Goal: Task Accomplishment & Management: Manage account settings

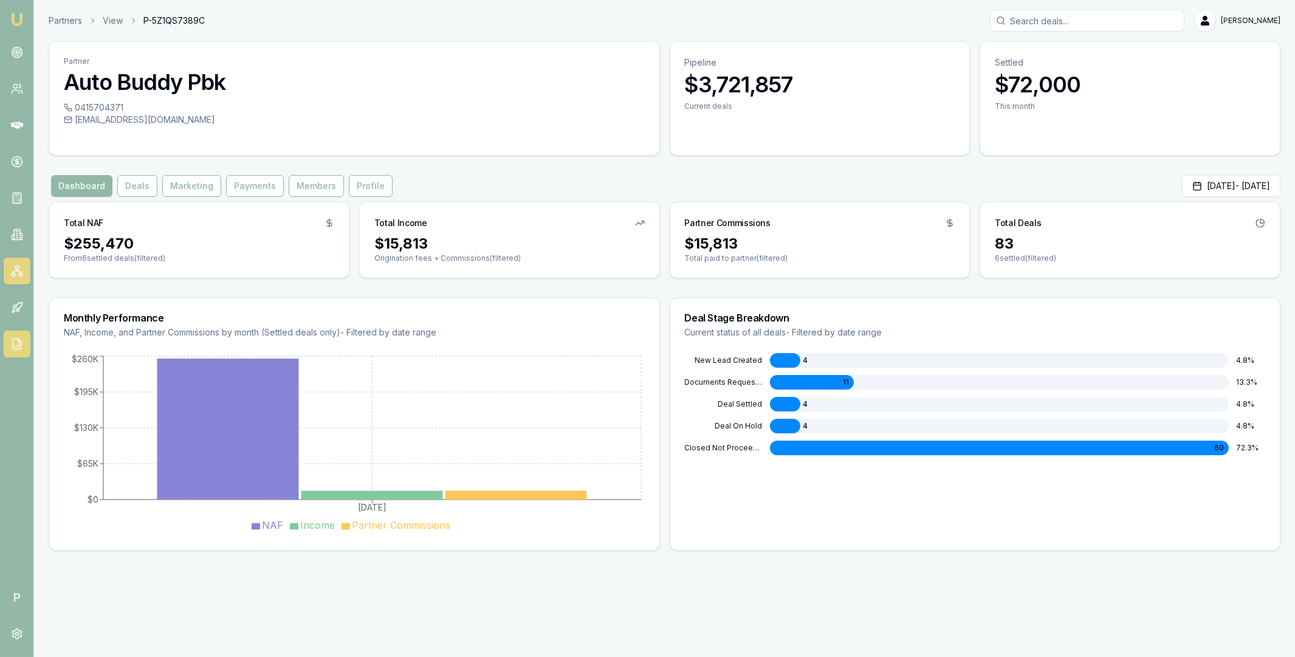
click at [14, 343] on icon at bounding box center [17, 344] width 12 height 12
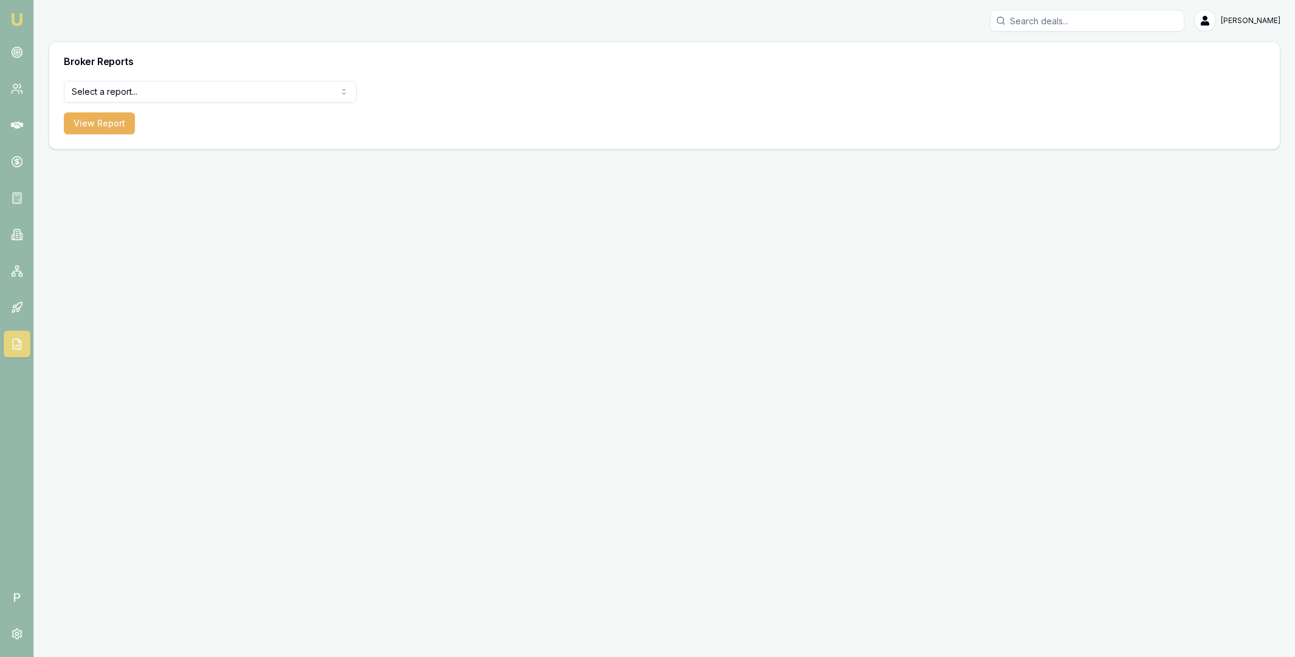
click at [220, 88] on html "Emu Broker P Matt Leeburn Toggle Menu Broker Reports Select a report... All Dea…" at bounding box center [647, 328] width 1295 height 657
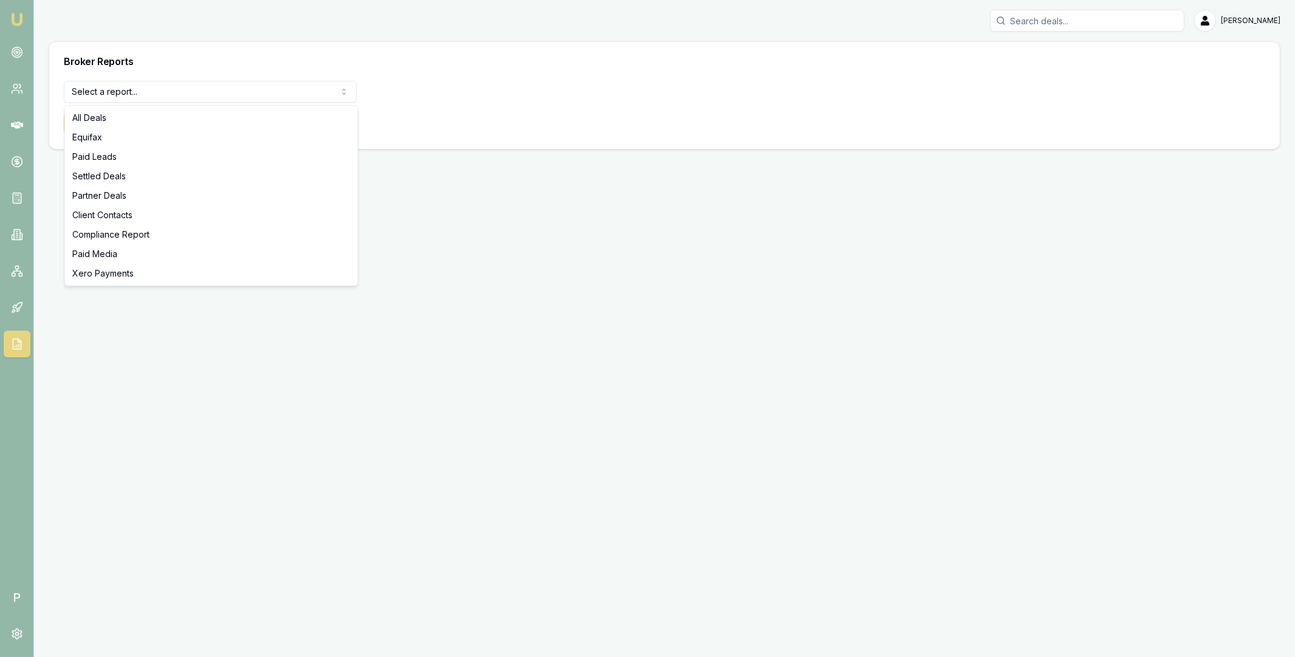
select select "partner-deals"
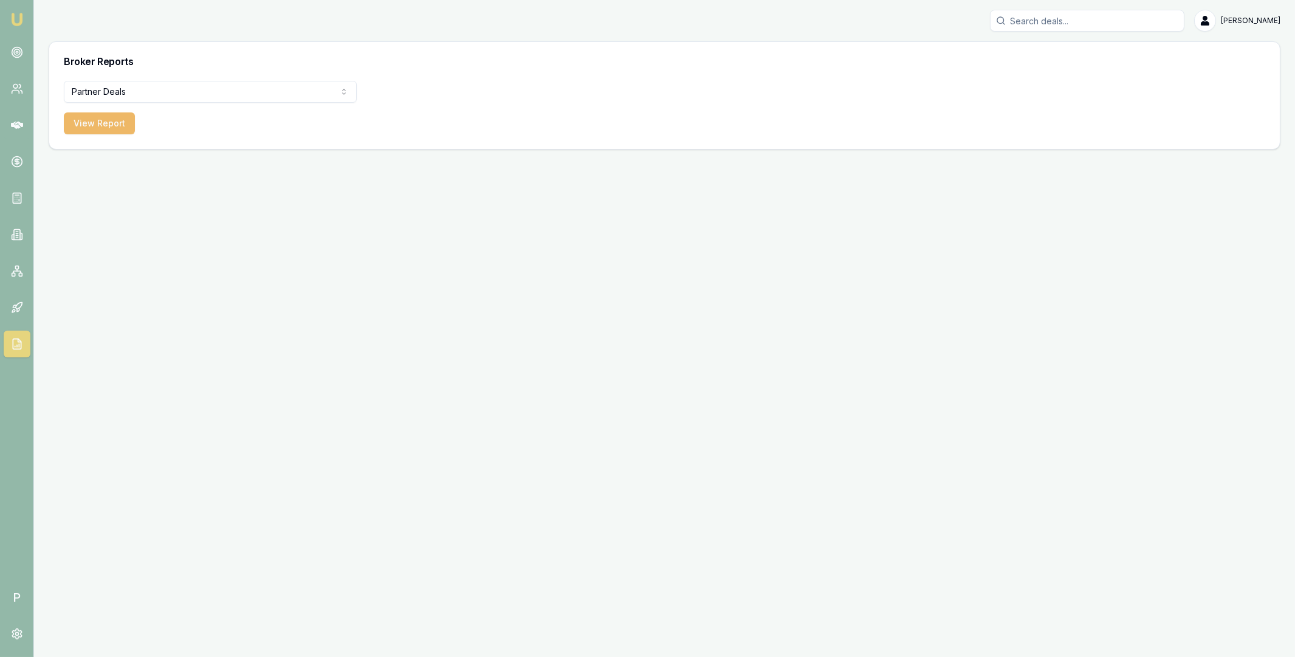
click at [108, 125] on button "View Report" at bounding box center [99, 123] width 71 height 22
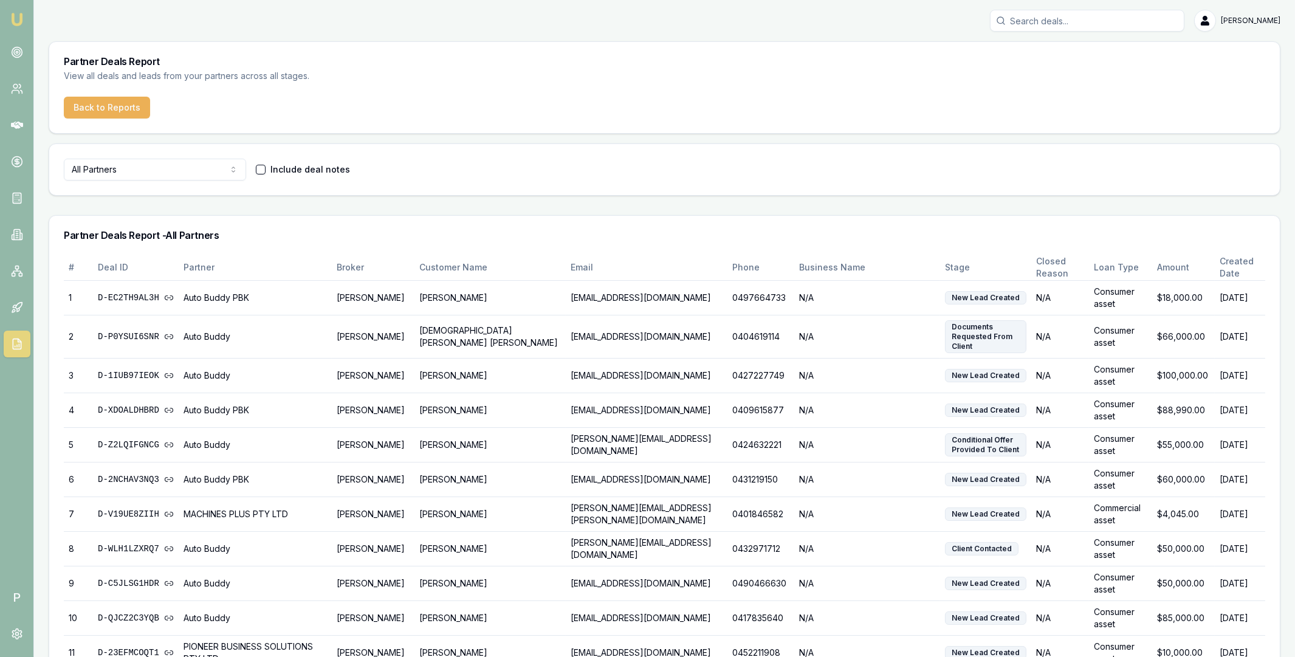
click at [187, 170] on html "Emu Broker P Matt Leeburn Toggle Menu Partner Deals Report View all deals and l…" at bounding box center [647, 328] width 1295 height 657
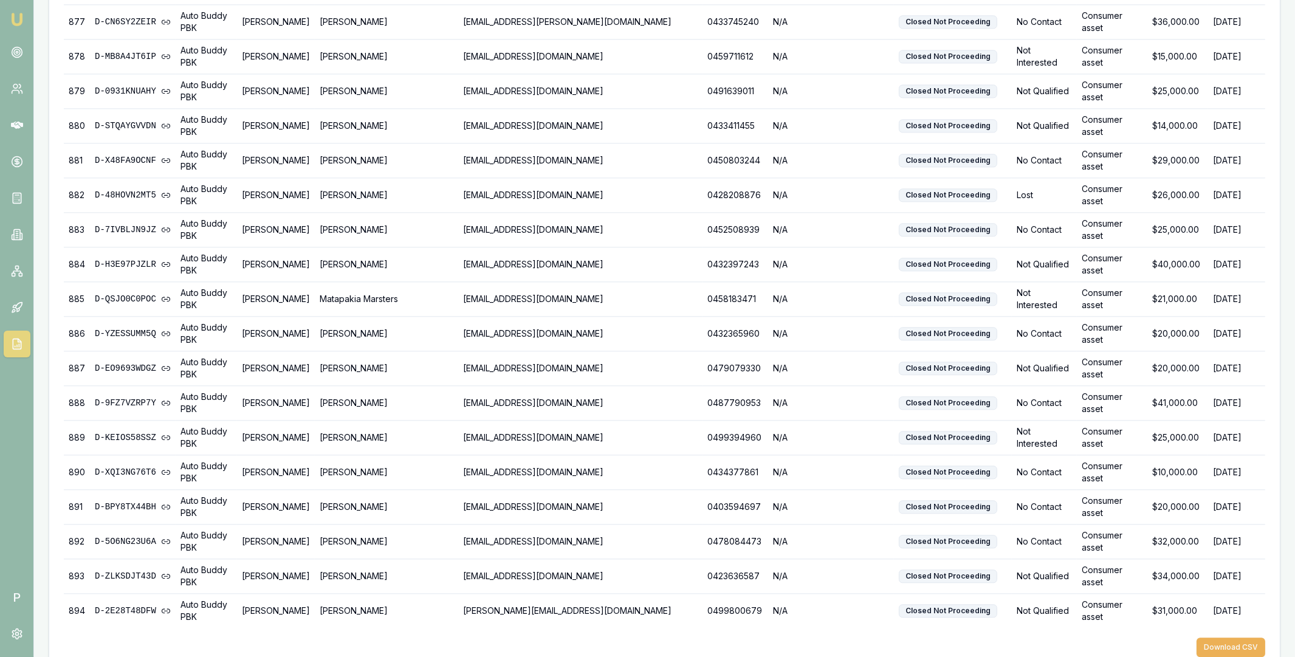
scroll to position [30710, 0]
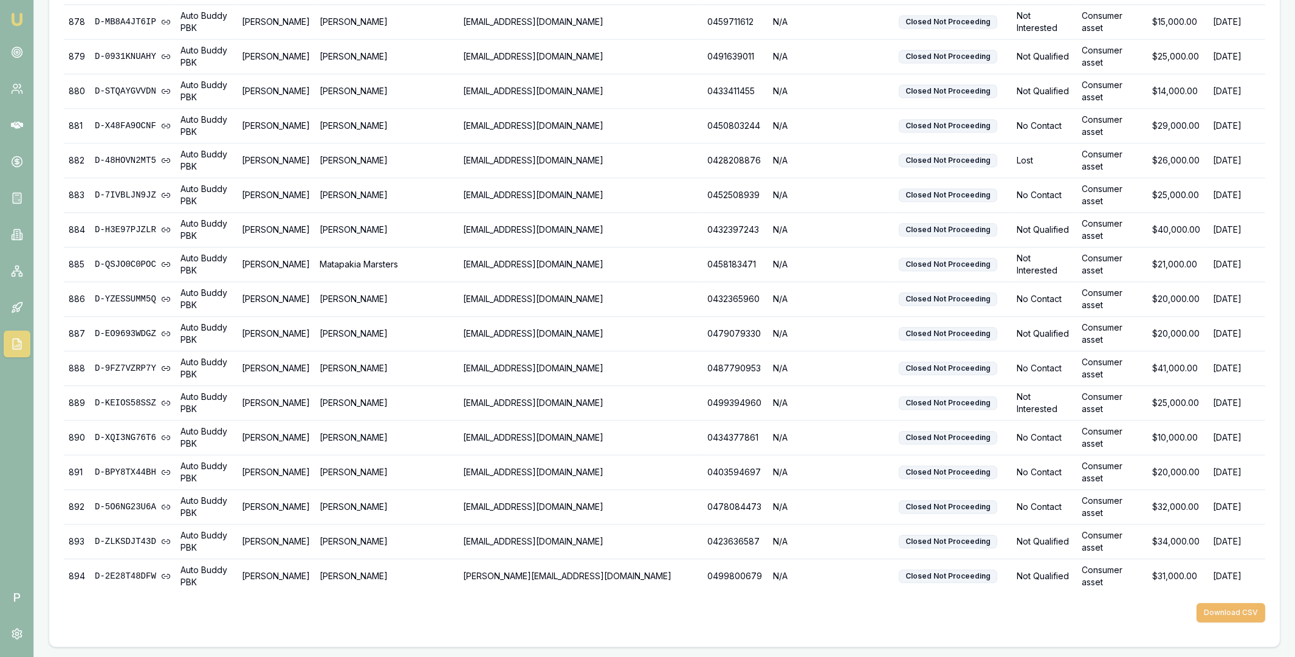
click at [1243, 615] on button "Download CSV" at bounding box center [1231, 612] width 69 height 19
click at [21, 126] on icon at bounding box center [17, 125] width 12 height 7
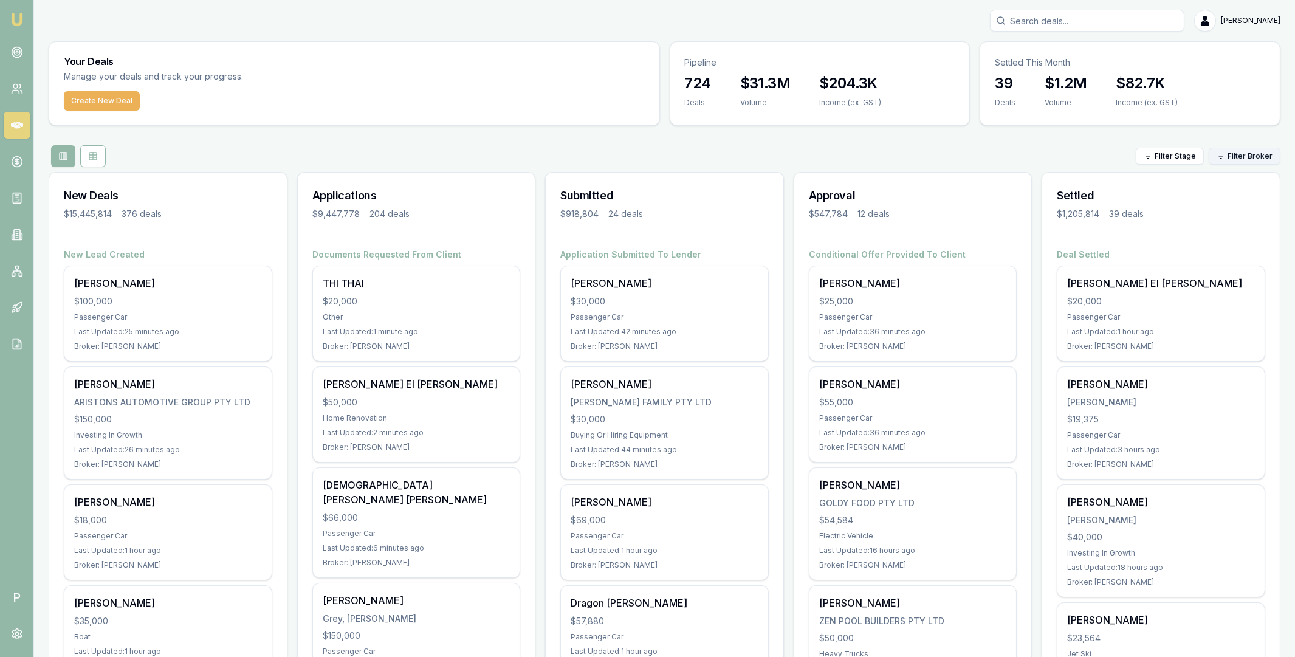
click at [1242, 156] on html "Emu Broker P Matt Leeburn Toggle Menu Your Deals Manage your deals and track yo…" at bounding box center [647, 328] width 1295 height 657
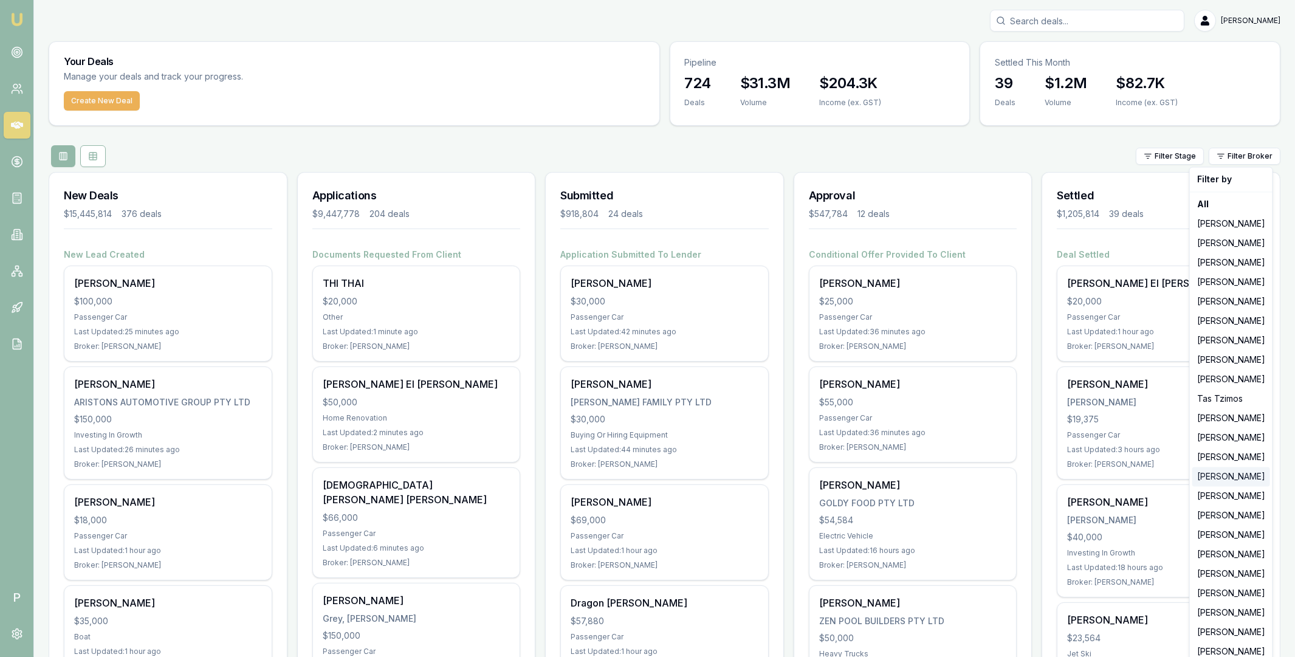
click at [1218, 474] on div "[PERSON_NAME]" at bounding box center [1232, 476] width 78 height 19
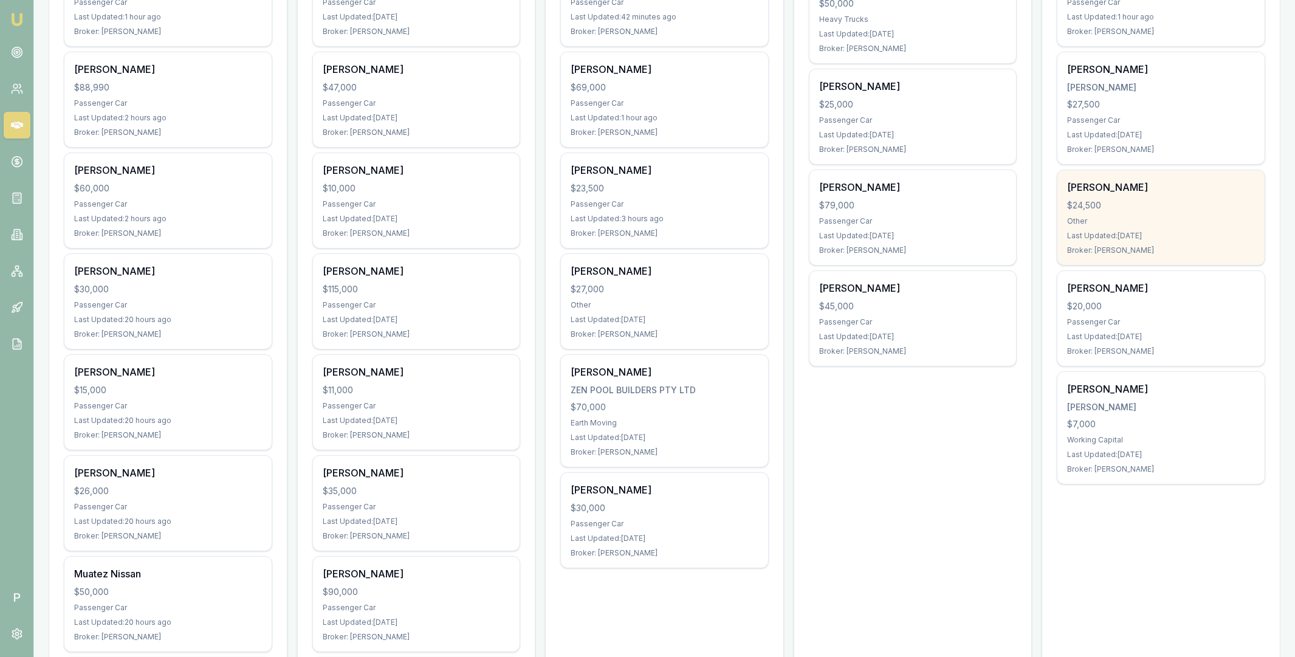
scroll to position [196, 0]
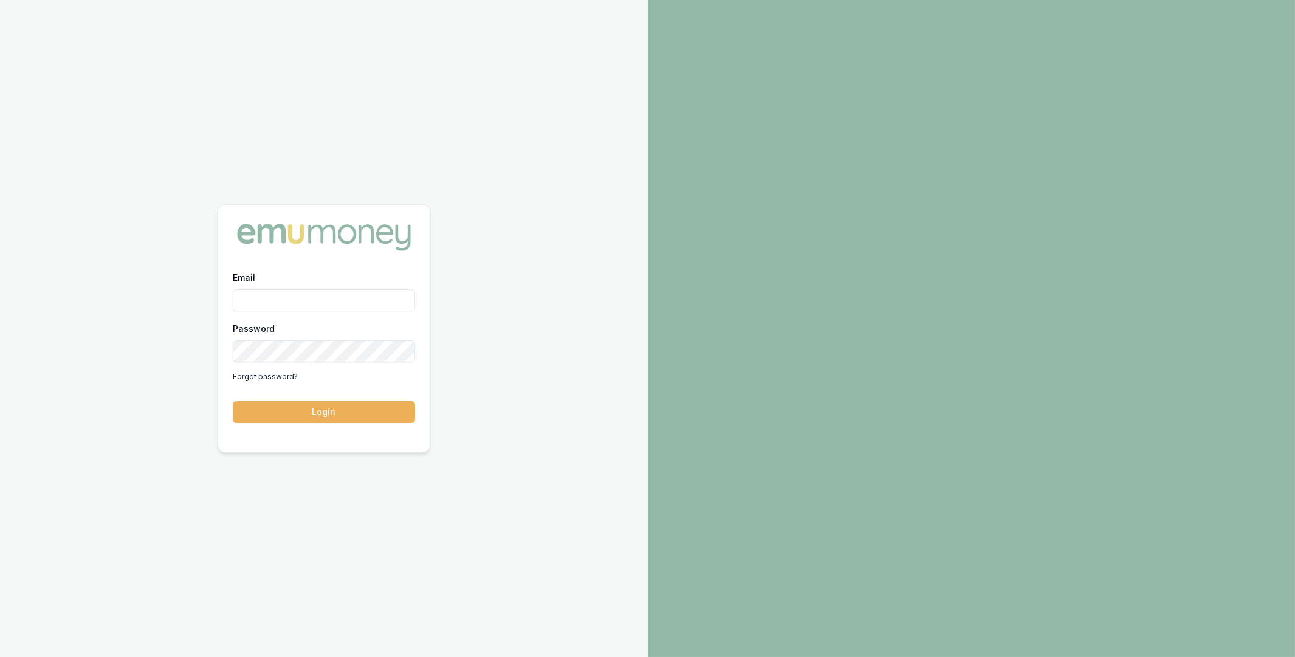
click at [325, 296] on input "Email" at bounding box center [324, 300] width 182 height 22
click at [0, 657] on com-1password-button at bounding box center [0, 657] width 0 height 0
type input "m@emumoney.com.au"
click at [329, 413] on button "Login" at bounding box center [324, 412] width 182 height 22
click at [323, 413] on button "Login" at bounding box center [324, 412] width 182 height 22
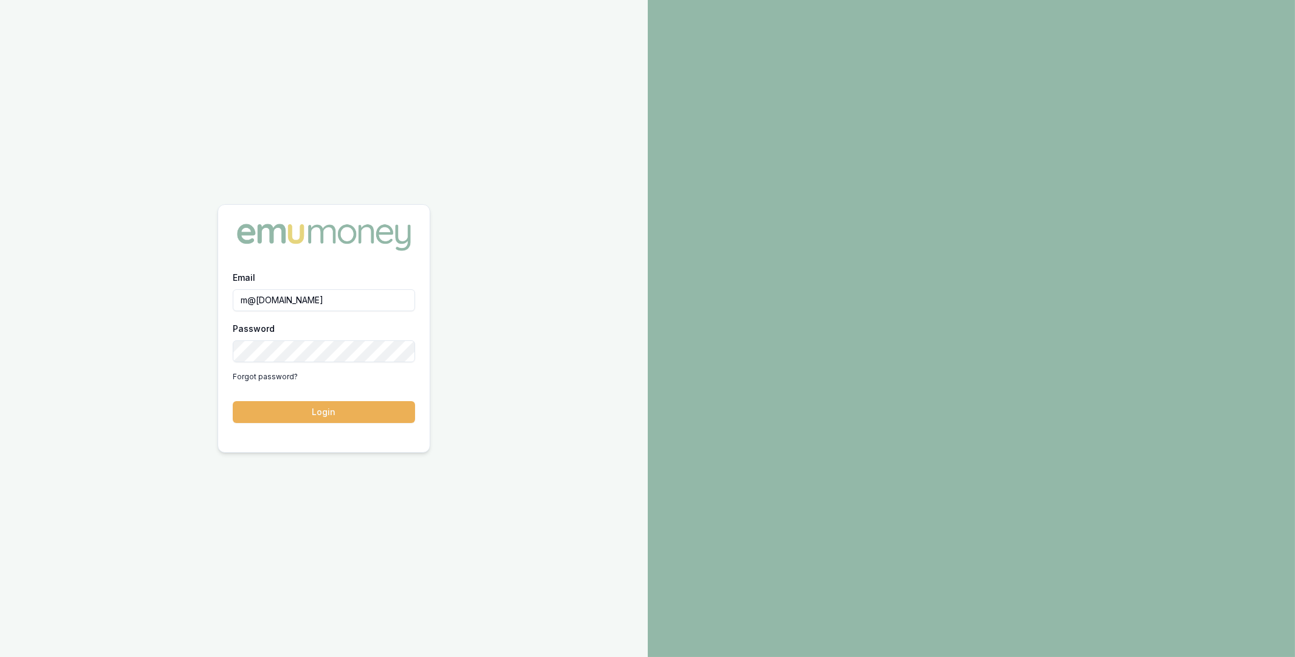
click at [171, 131] on div "Email m@emumoney.com.au Password Forgot password? Login" at bounding box center [324, 328] width 648 height 657
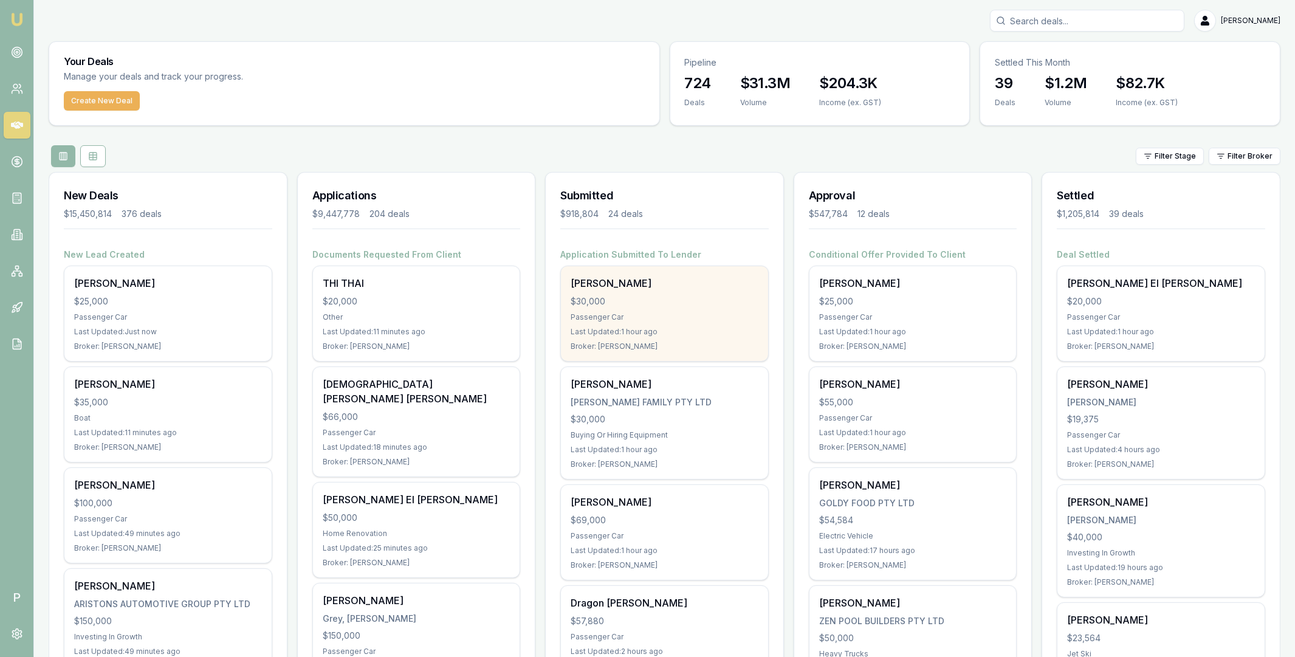
click at [678, 295] on div "$30,000" at bounding box center [665, 301] width 188 height 12
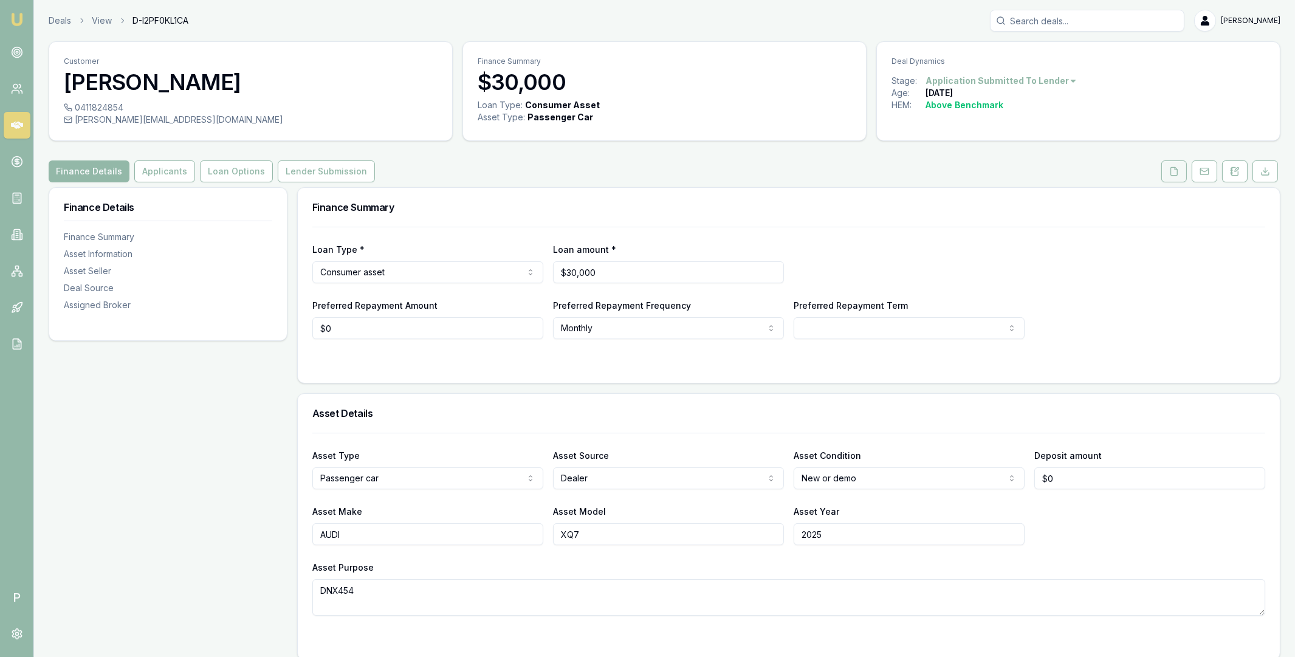
click at [1174, 171] on icon at bounding box center [1175, 172] width 10 height 10
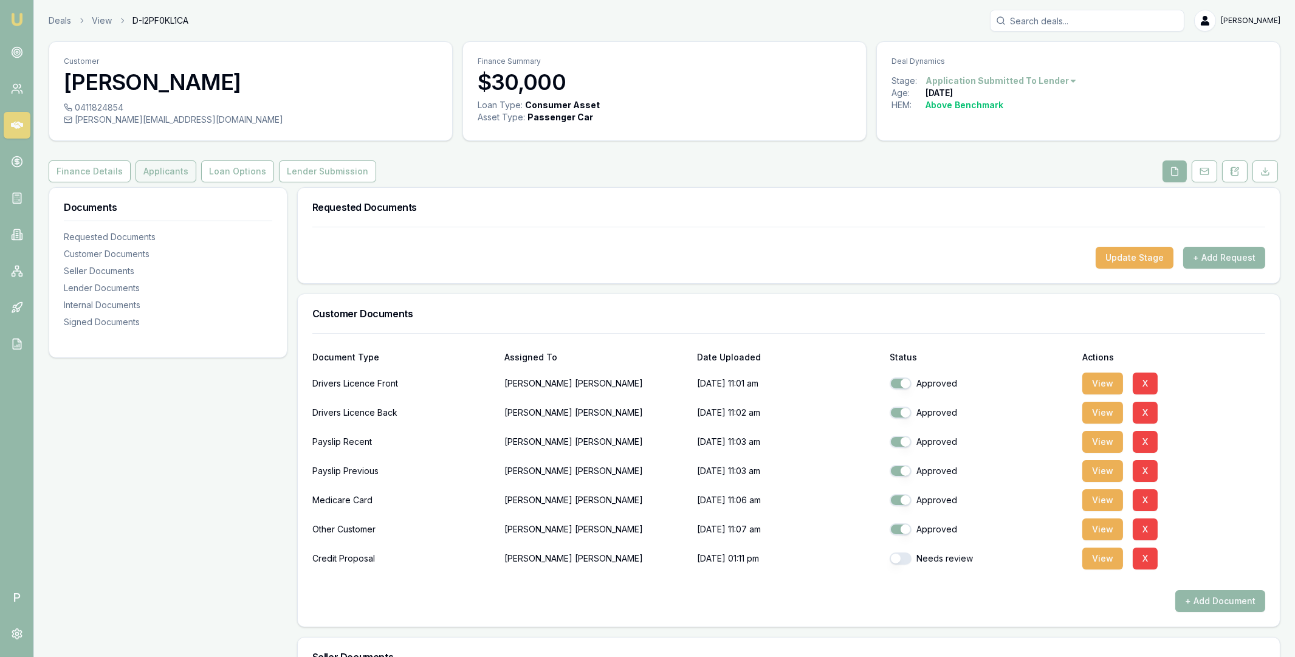
click at [176, 176] on button "Applicants" at bounding box center [166, 171] width 61 height 22
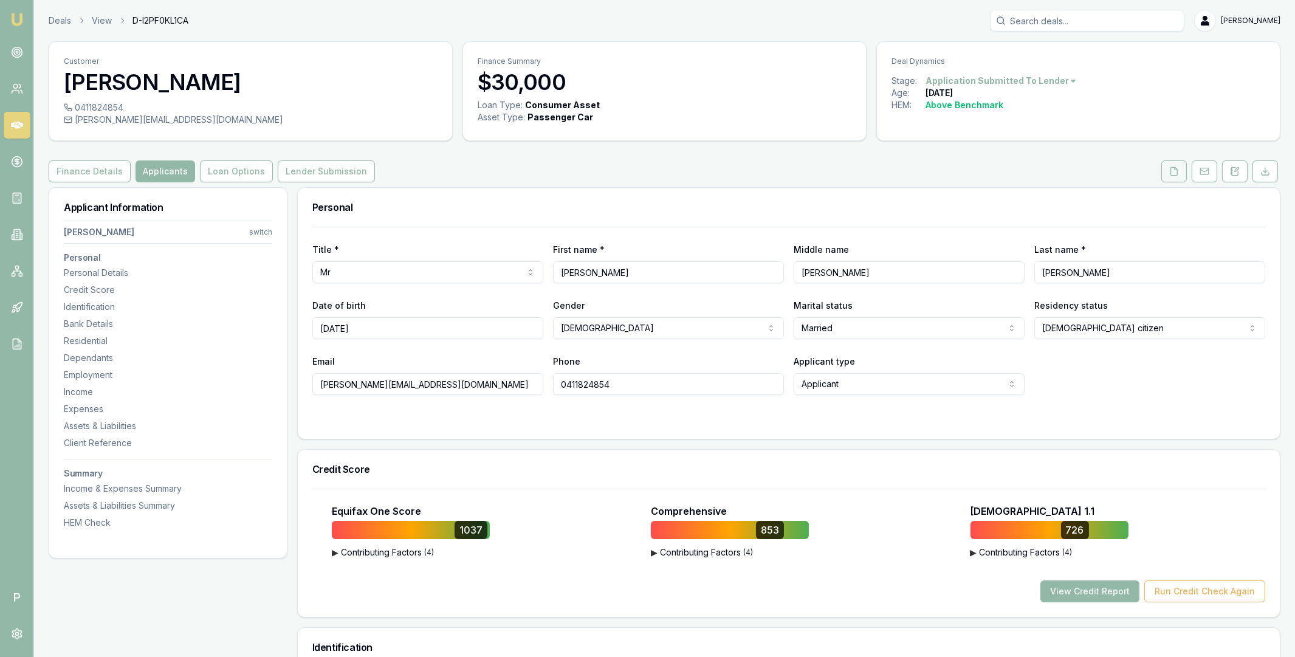
click at [1168, 172] on button at bounding box center [1175, 171] width 26 height 22
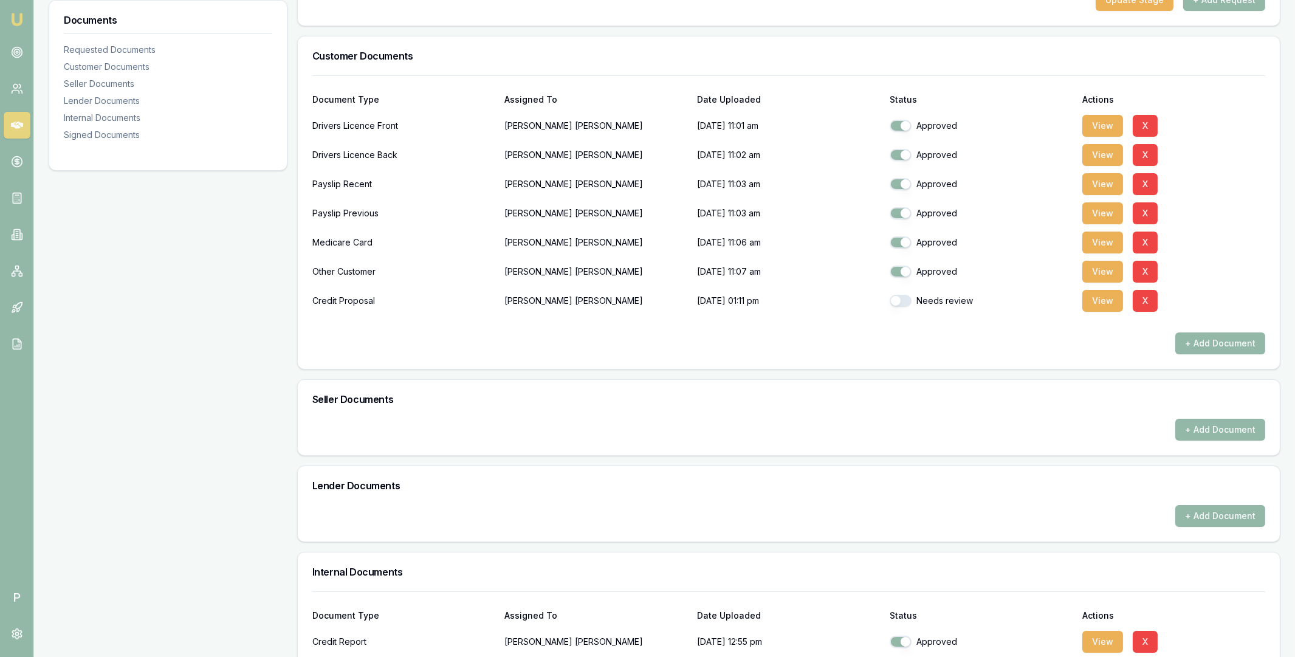
scroll to position [288, 0]
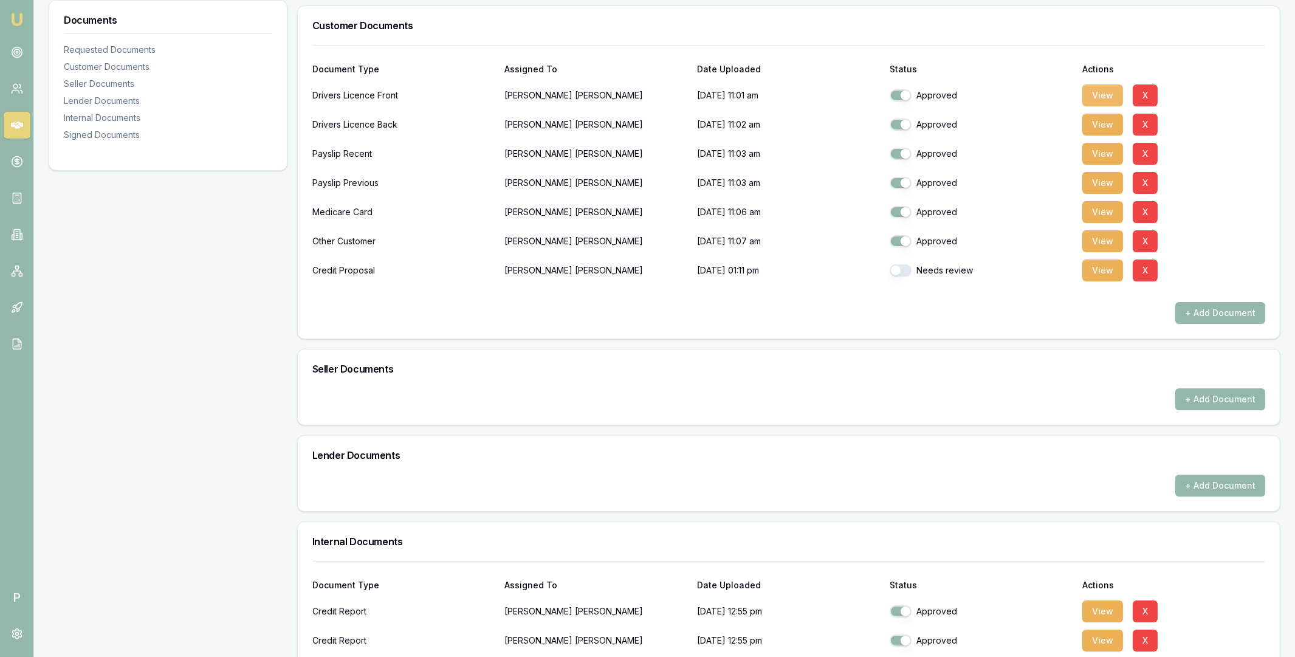
click at [1095, 94] on button "View" at bounding box center [1103, 96] width 41 height 22
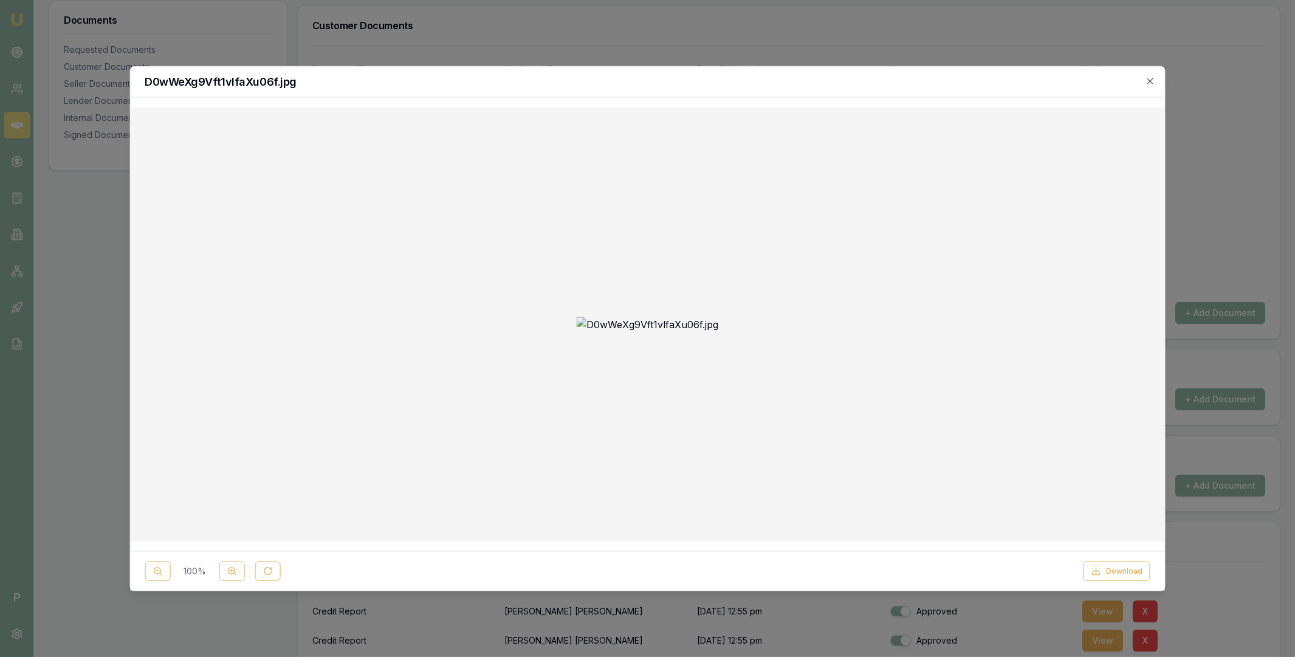
click at [1156, 79] on div "D0wWeXg9Vft1vlfaXu06f.jpg" at bounding box center [647, 81] width 1035 height 31
click at [1148, 79] on icon "button" at bounding box center [1150, 80] width 5 height 5
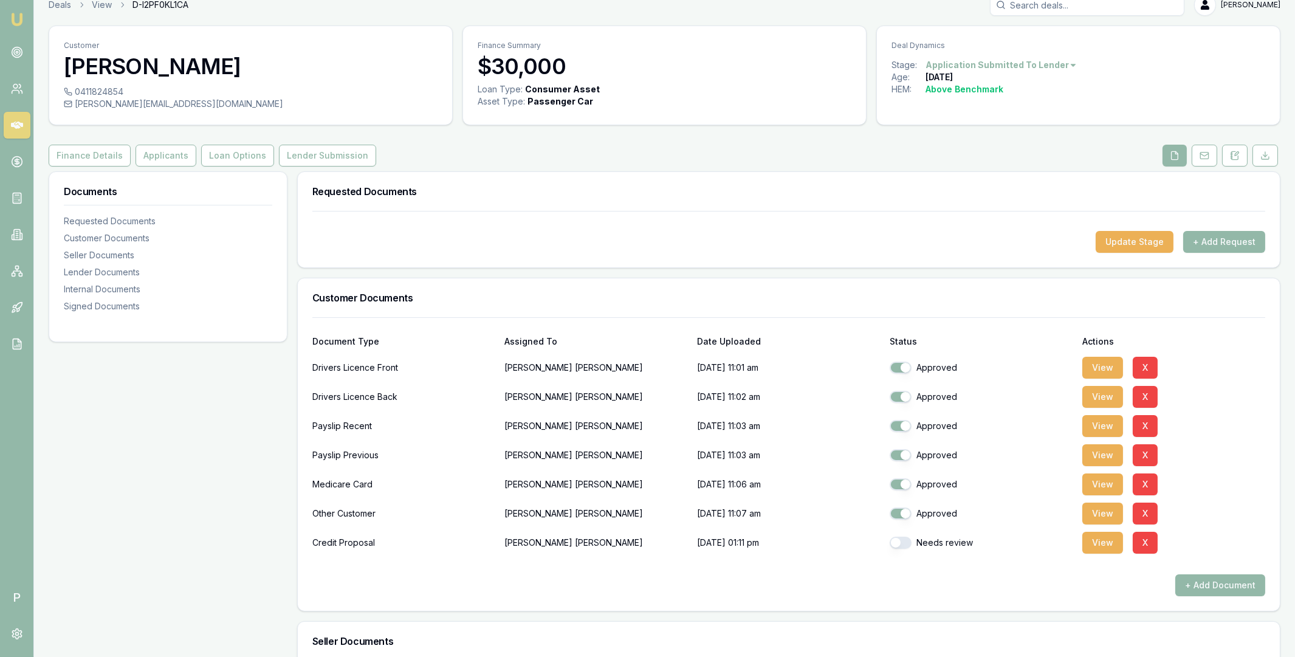
scroll to position [0, 0]
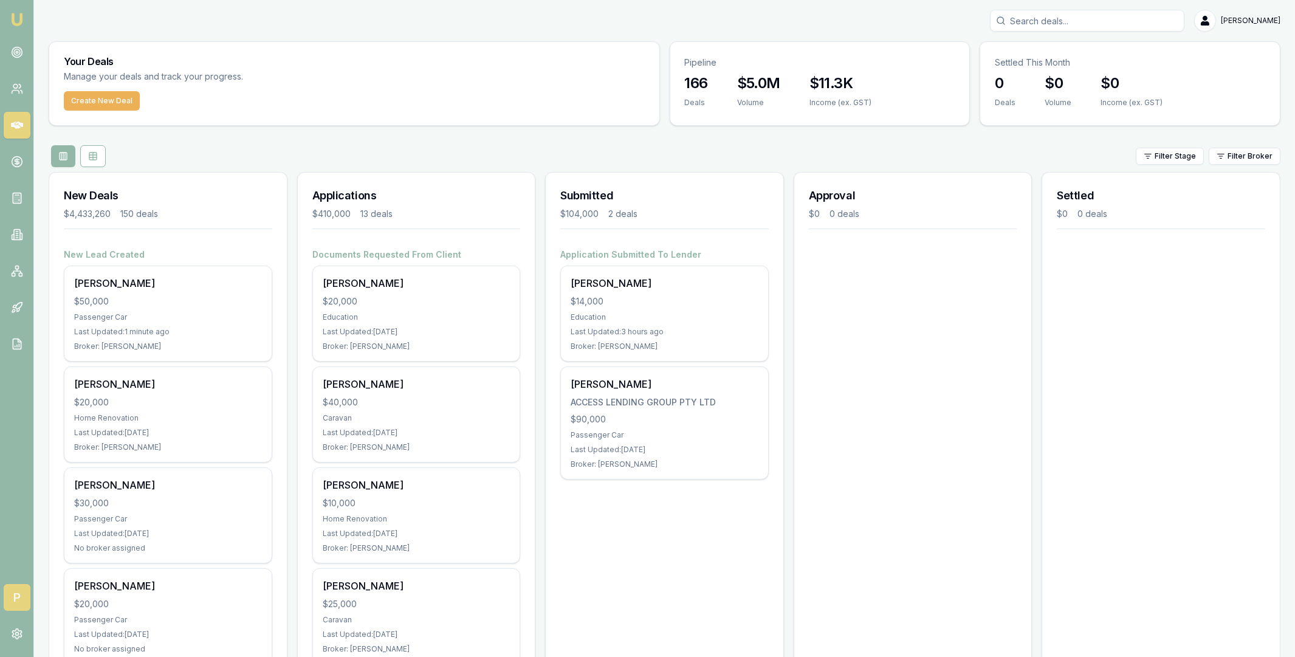
click at [14, 593] on span "P" at bounding box center [17, 597] width 27 height 27
click at [14, 590] on span "T" at bounding box center [17, 597] width 27 height 27
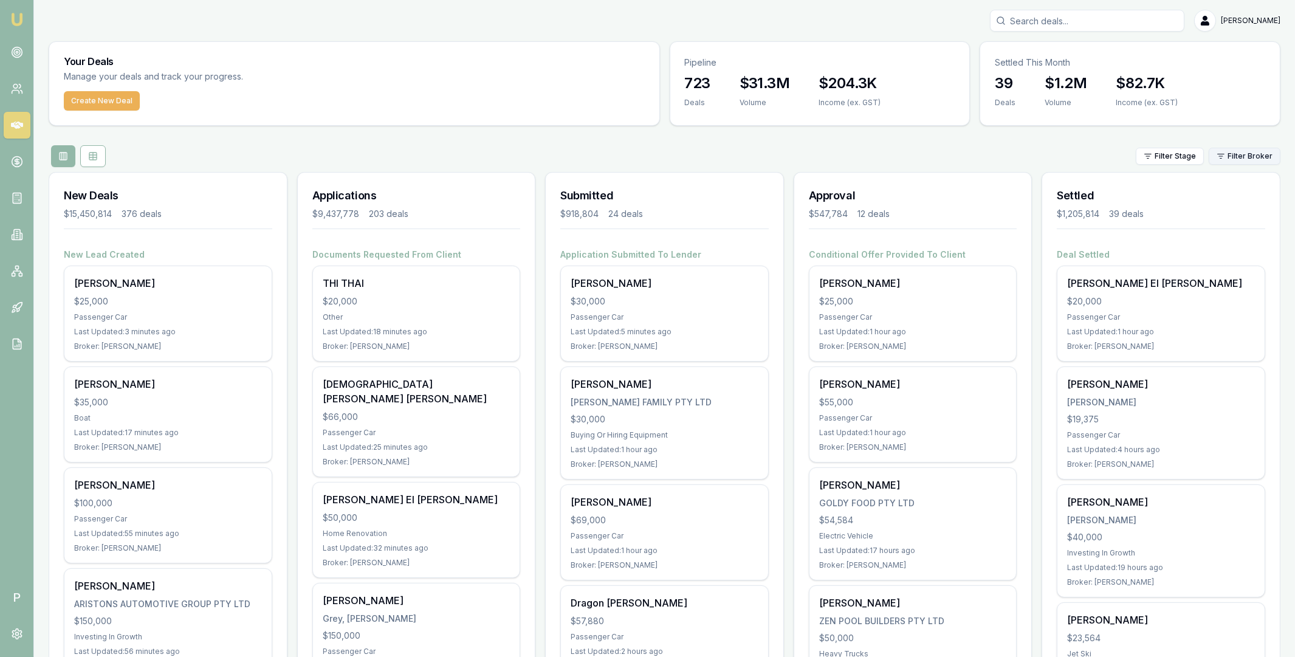
click at [1252, 153] on html "Emu Broker P [PERSON_NAME] Toggle Menu Your Deals Manage your deals and track y…" at bounding box center [647, 328] width 1295 height 657
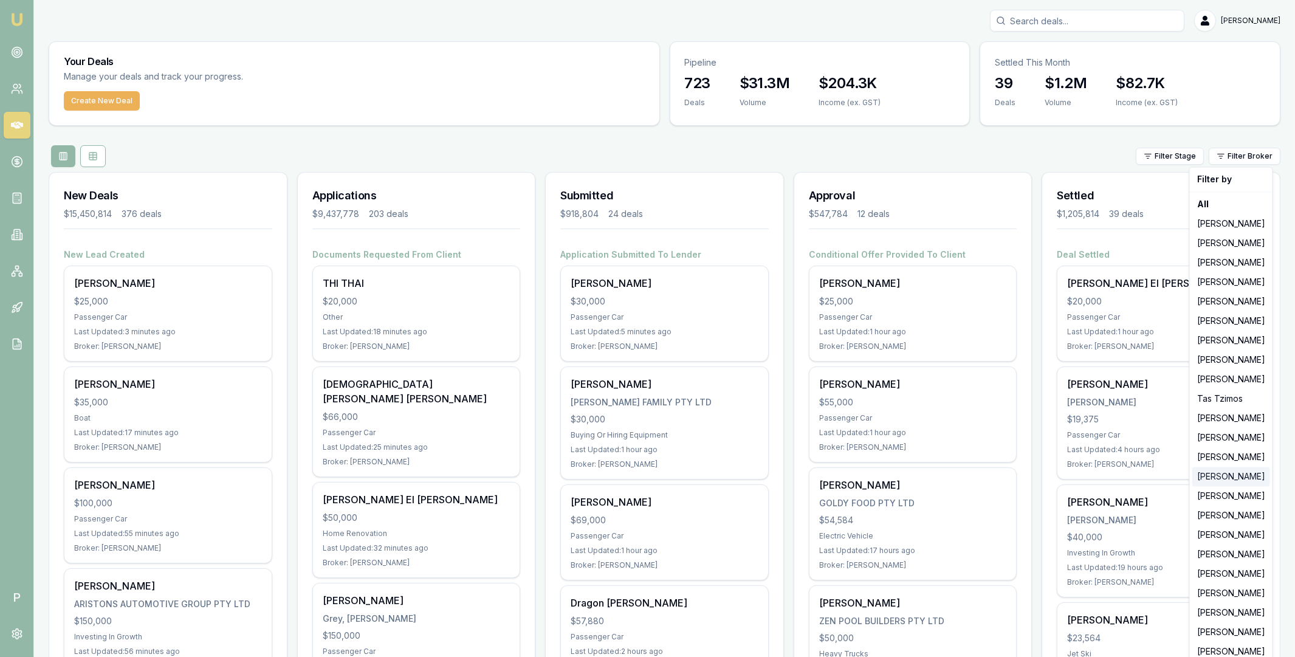
click at [1225, 473] on div "[PERSON_NAME]" at bounding box center [1232, 476] width 78 height 19
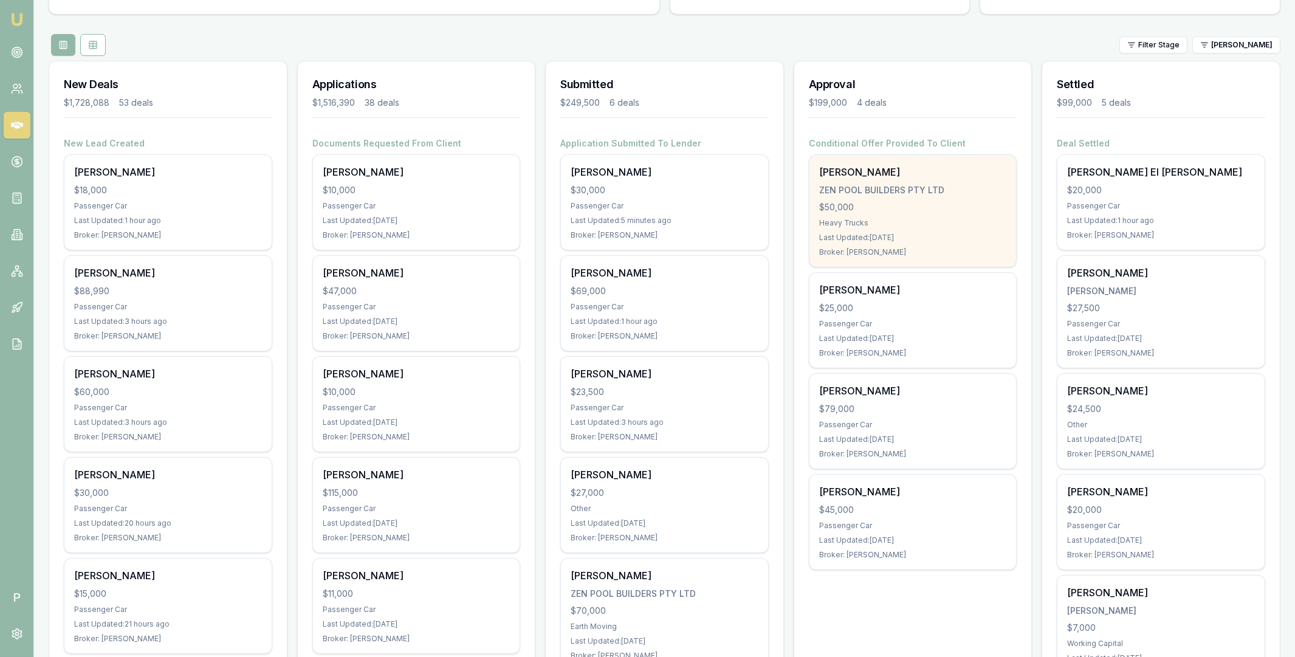
scroll to position [221, 0]
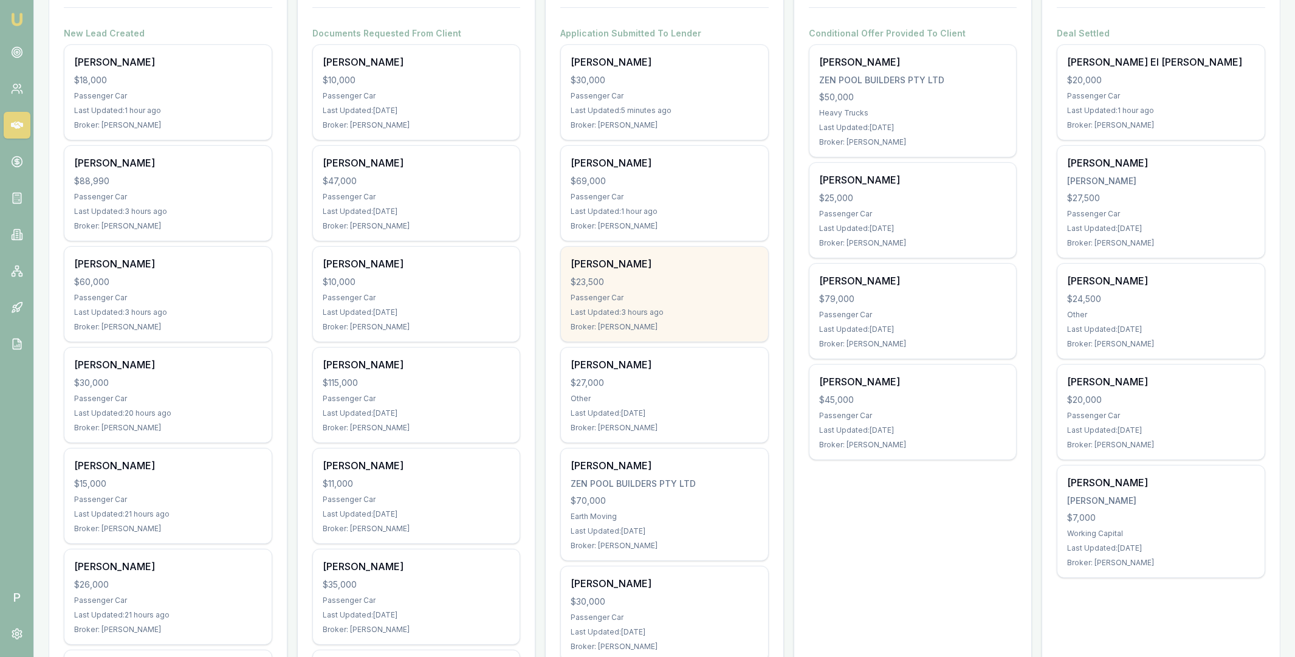
click at [685, 285] on div "$23,500" at bounding box center [665, 282] width 188 height 12
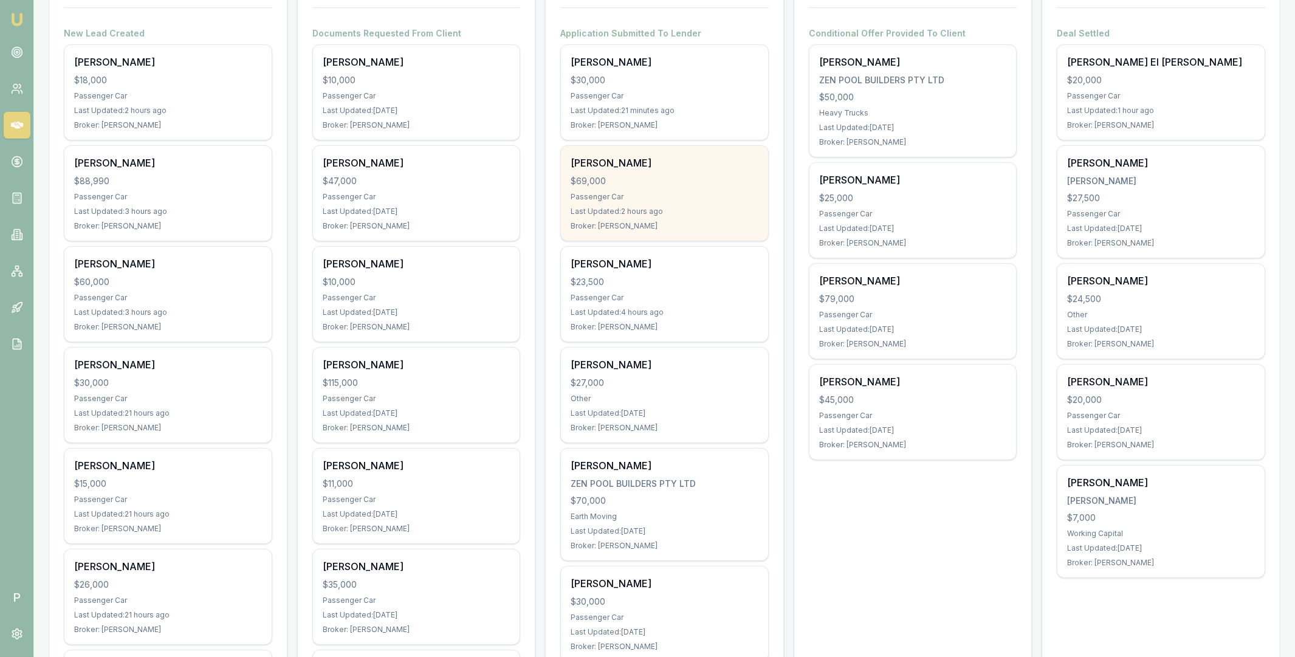
scroll to position [0, 0]
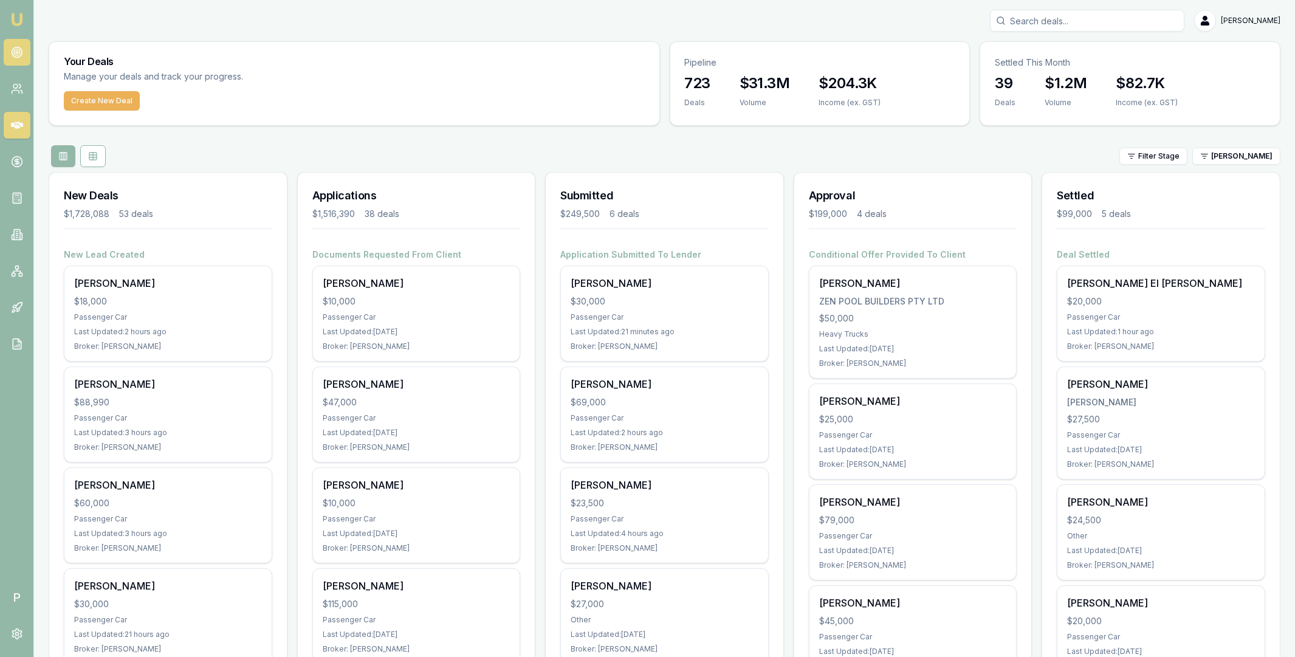
click at [20, 58] on icon at bounding box center [17, 52] width 12 height 12
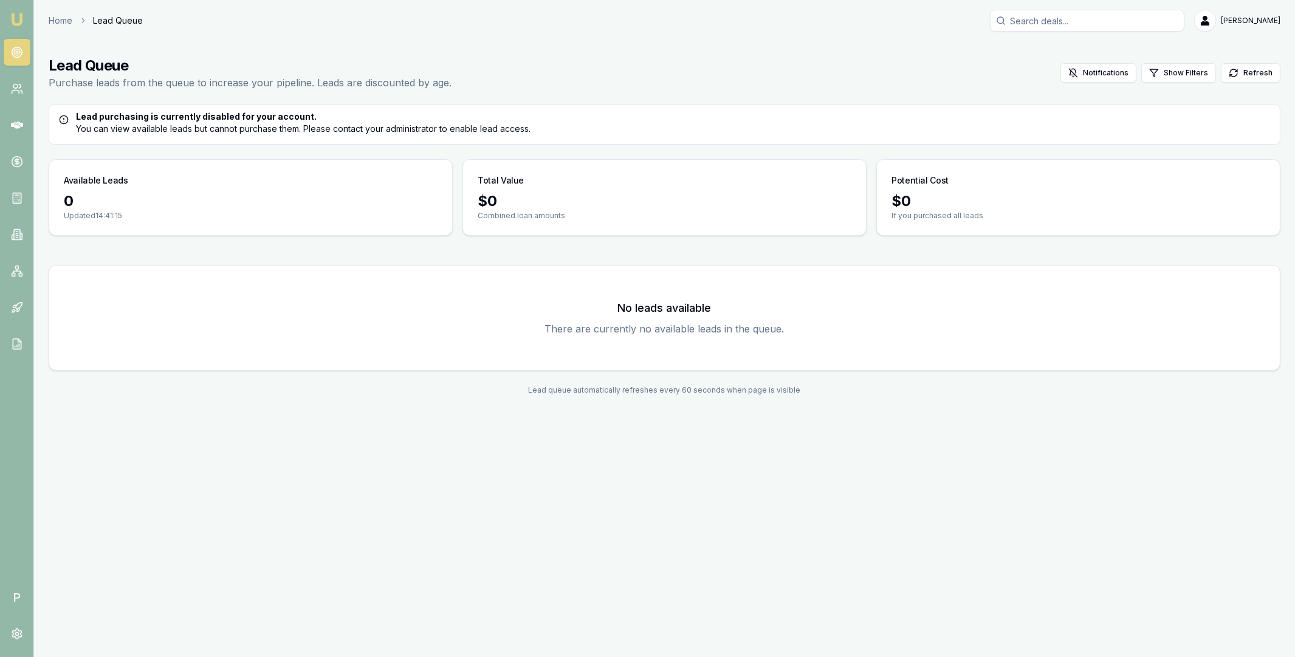
click at [426, 246] on main "Lead Queue Purchase leads from the queue to increase your pipeline. Leads are d…" at bounding box center [664, 225] width 1261 height 368
click at [455, 204] on div "Available Leads 0 Updated 14:41:15 Total Value $ 0 Combined loan amounts Potent…" at bounding box center [665, 197] width 1232 height 77
click at [55, 91] on main "Lead Queue Purchase leads from the queue to increase your pipeline. Leads are d…" at bounding box center [664, 225] width 1261 height 368
click at [42, 60] on main "Lead Queue Purchase leads from the queue to increase your pipeline. Leads are d…" at bounding box center [664, 225] width 1261 height 368
click at [67, 43] on main "Lead Queue Purchase leads from the queue to increase your pipeline. Leads are d…" at bounding box center [664, 225] width 1261 height 368
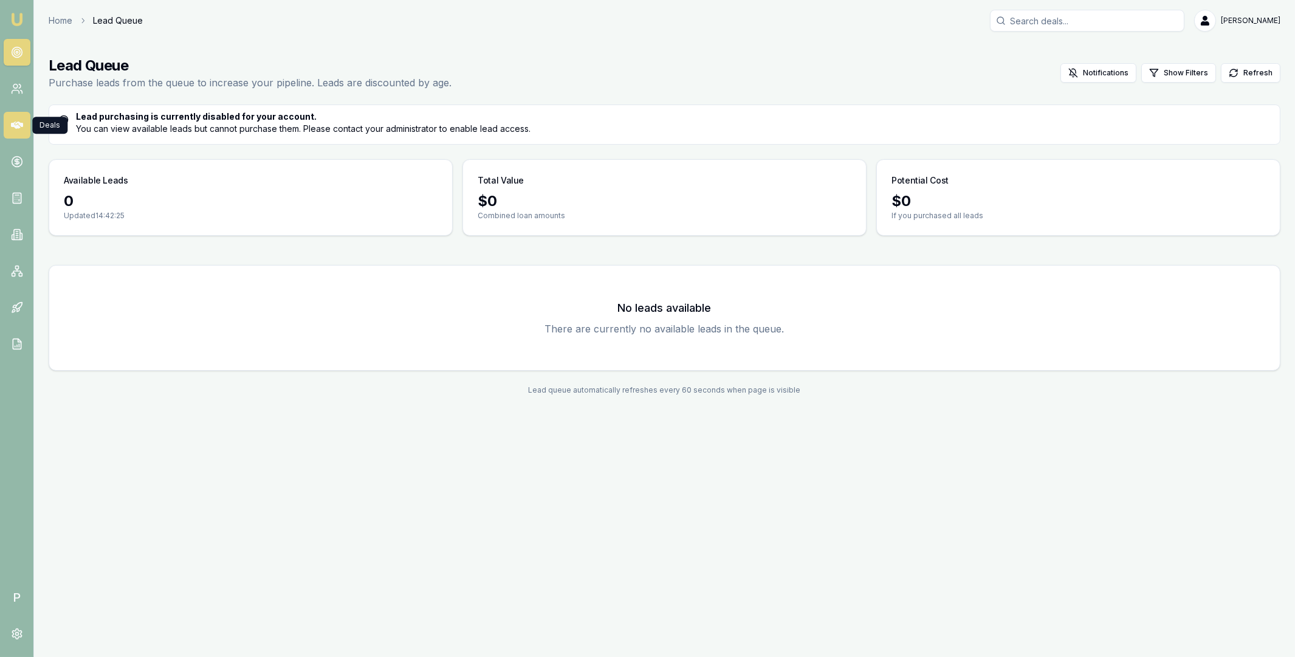
click at [16, 130] on icon at bounding box center [17, 125] width 12 height 12
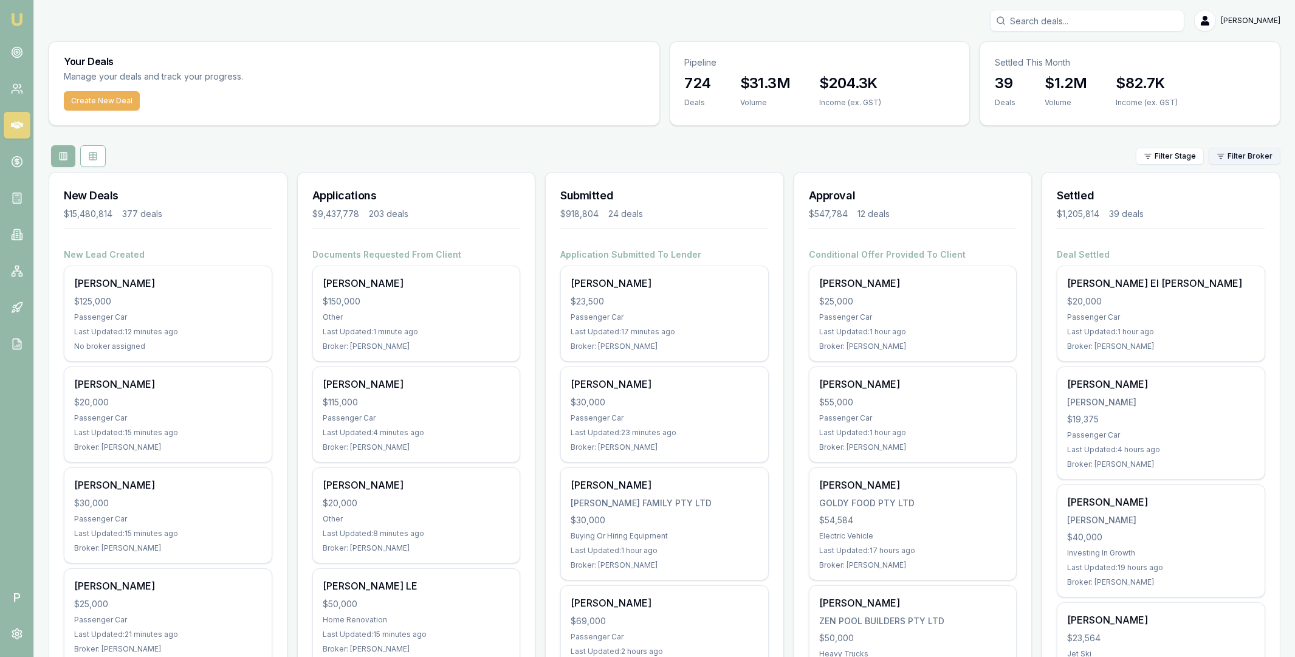
click at [1238, 155] on html "Emu Broker P Matt Leeburn Toggle Menu Your Deals Manage your deals and track yo…" at bounding box center [647, 328] width 1295 height 657
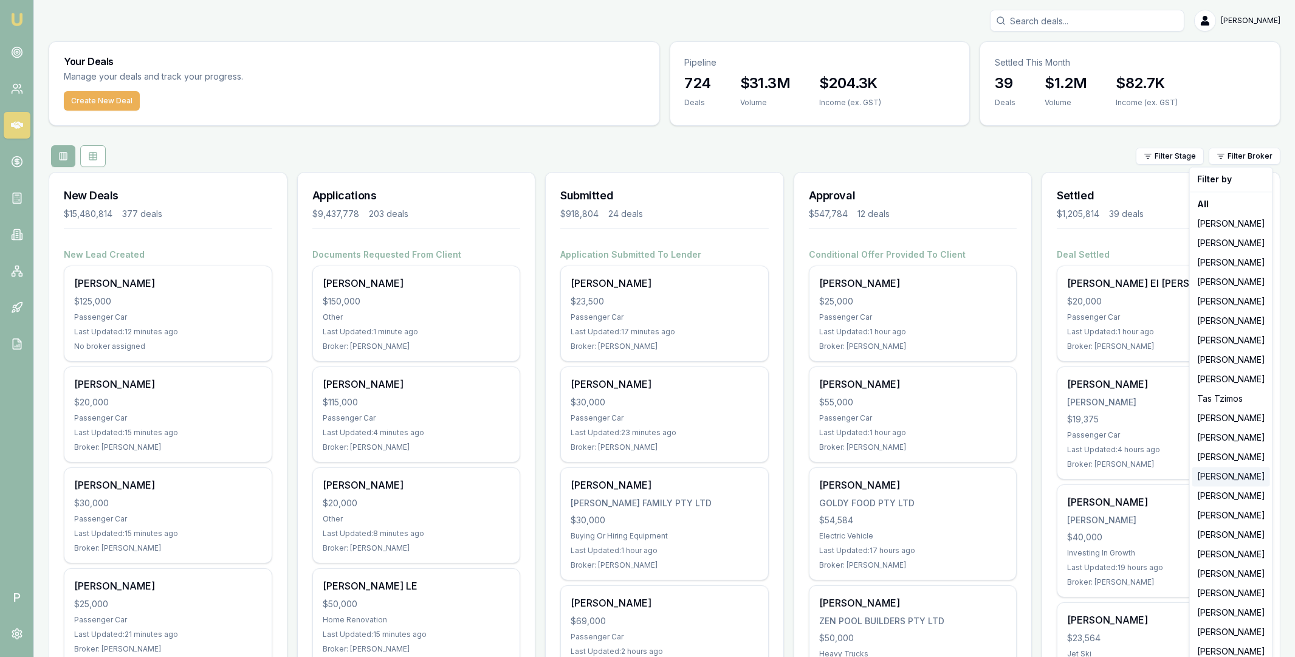
click at [1221, 478] on div "[PERSON_NAME]" at bounding box center [1232, 476] width 78 height 19
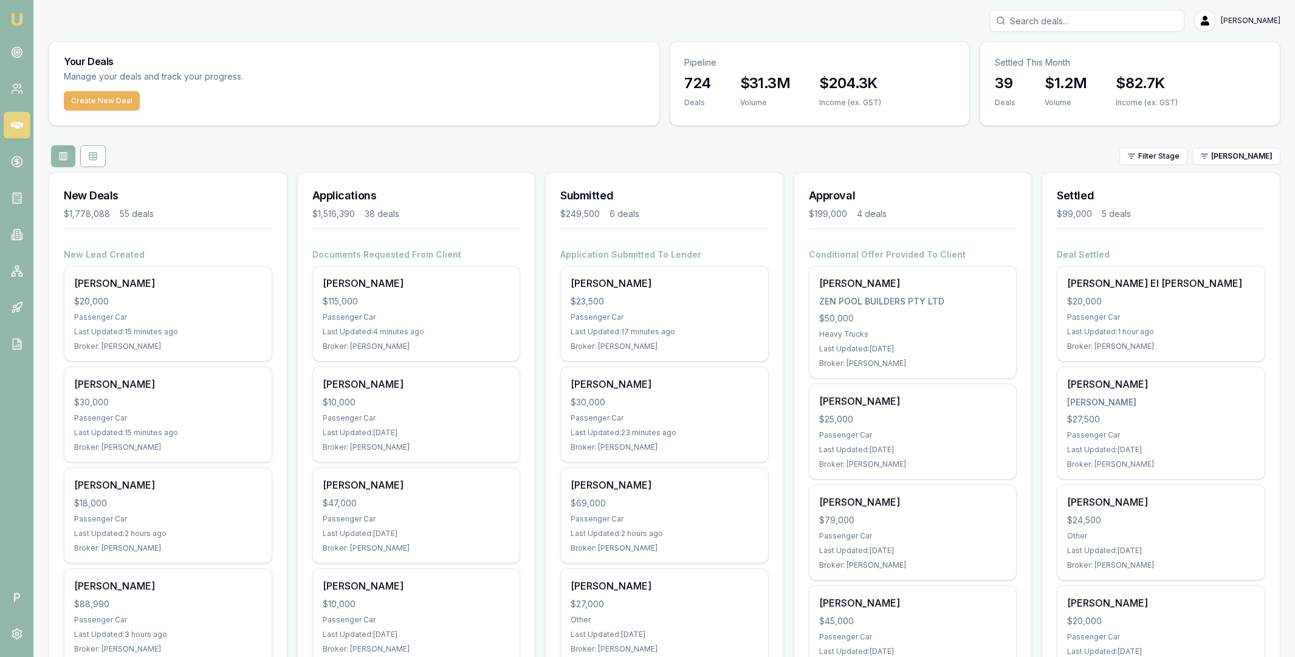
click at [736, 154] on div "Filter Stage [PERSON_NAME]" at bounding box center [665, 156] width 1232 height 22
click at [885, 147] on div "Filter Stage [PERSON_NAME]" at bounding box center [665, 156] width 1232 height 22
click at [783, 458] on div "Application Submitted To Lender David Urwin $23,500 Passenger Car Last Updated:…" at bounding box center [665, 573] width 238 height 649
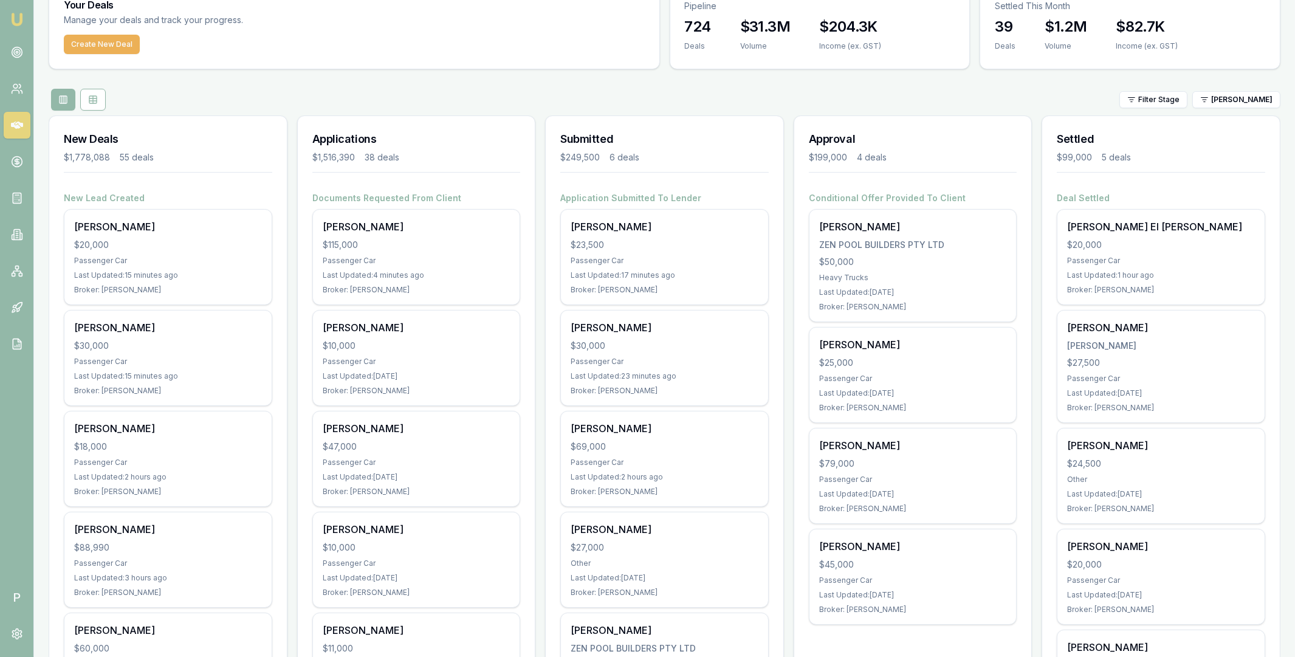
scroll to position [20, 0]
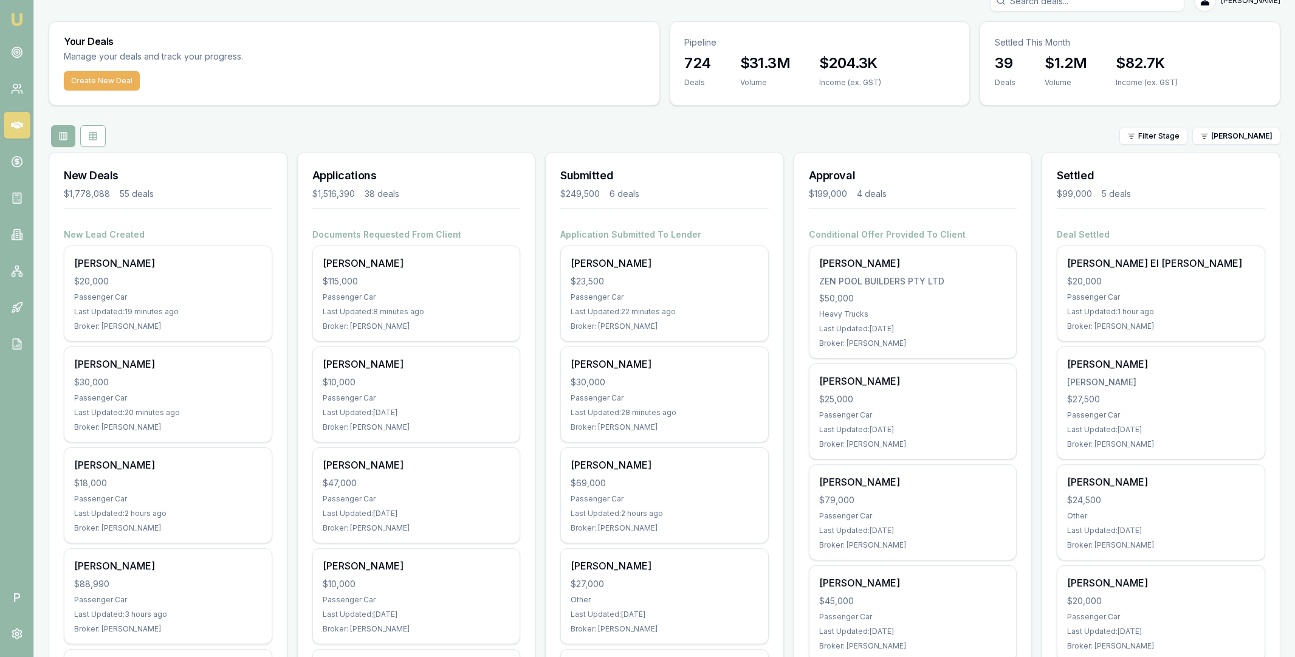
click at [809, 129] on div "Filter Stage [PERSON_NAME]" at bounding box center [665, 136] width 1232 height 22
click at [22, 54] on icon at bounding box center [17, 52] width 12 height 12
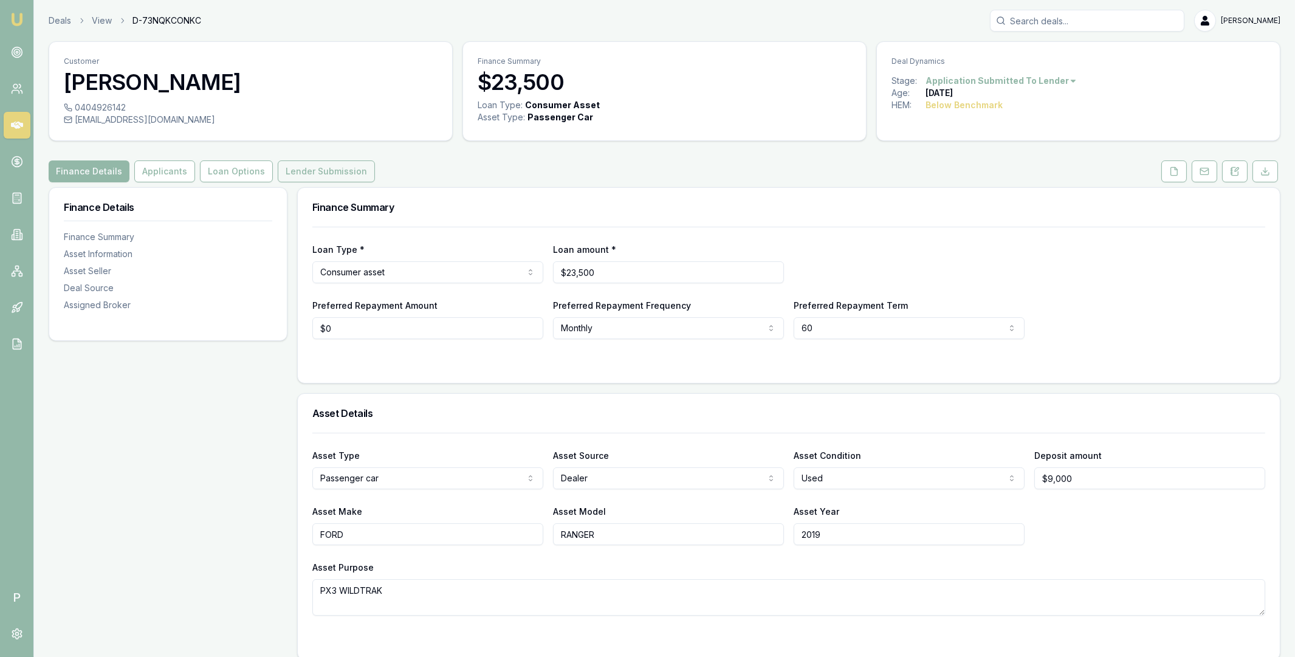
click at [343, 174] on button "Lender Submission" at bounding box center [326, 171] width 97 height 22
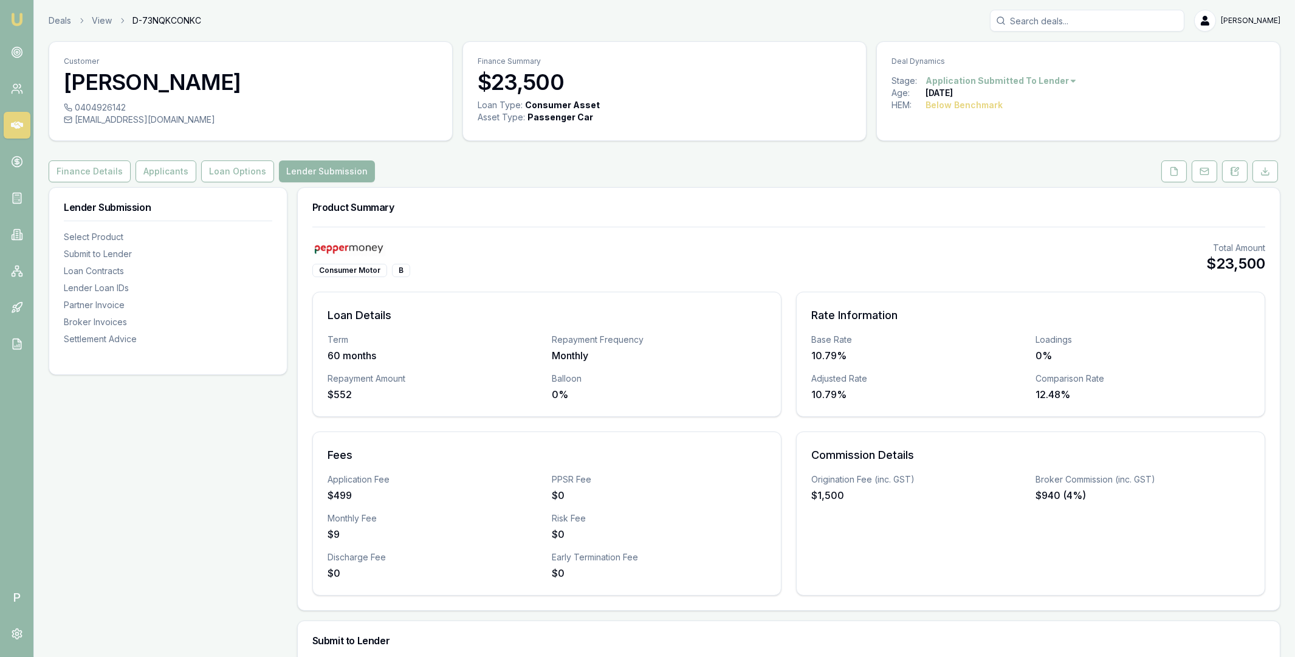
click at [18, 124] on icon at bounding box center [17, 125] width 12 height 12
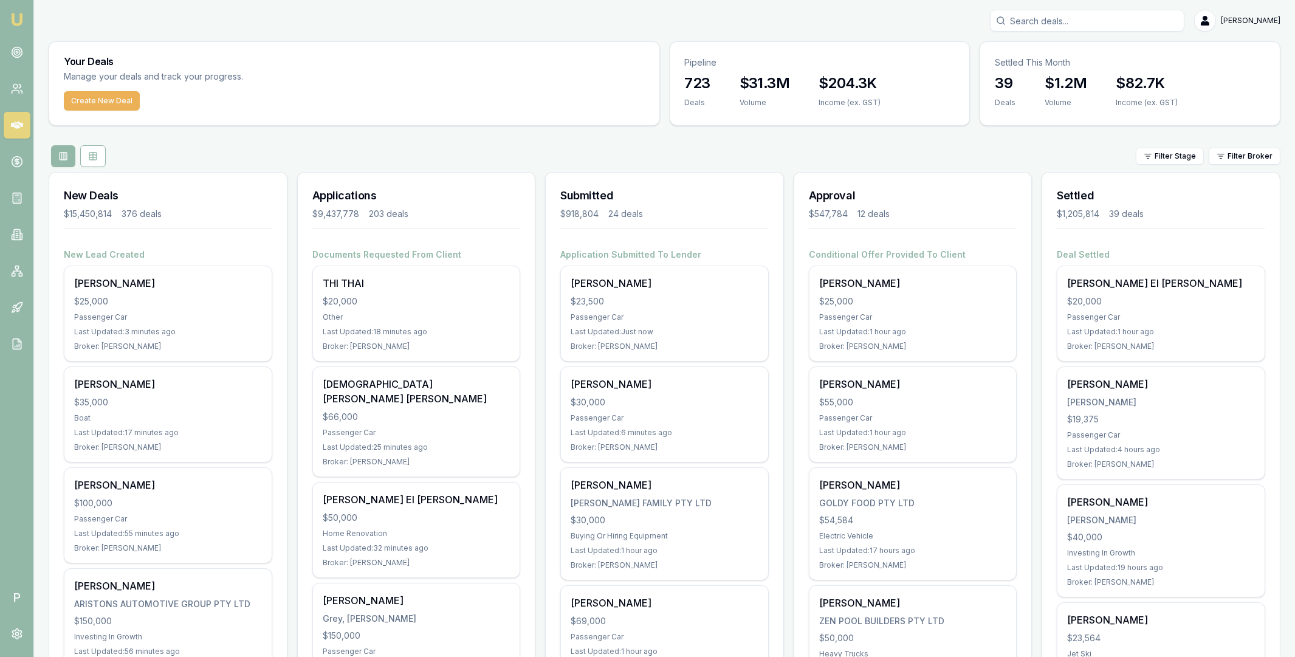
click at [1021, 145] on div "Filter Stage Filter Broker" at bounding box center [665, 156] width 1232 height 22
click at [1237, 155] on html "Emu Broker P [PERSON_NAME] Toggle Menu Your Deals Manage your deals and track y…" at bounding box center [647, 328] width 1295 height 657
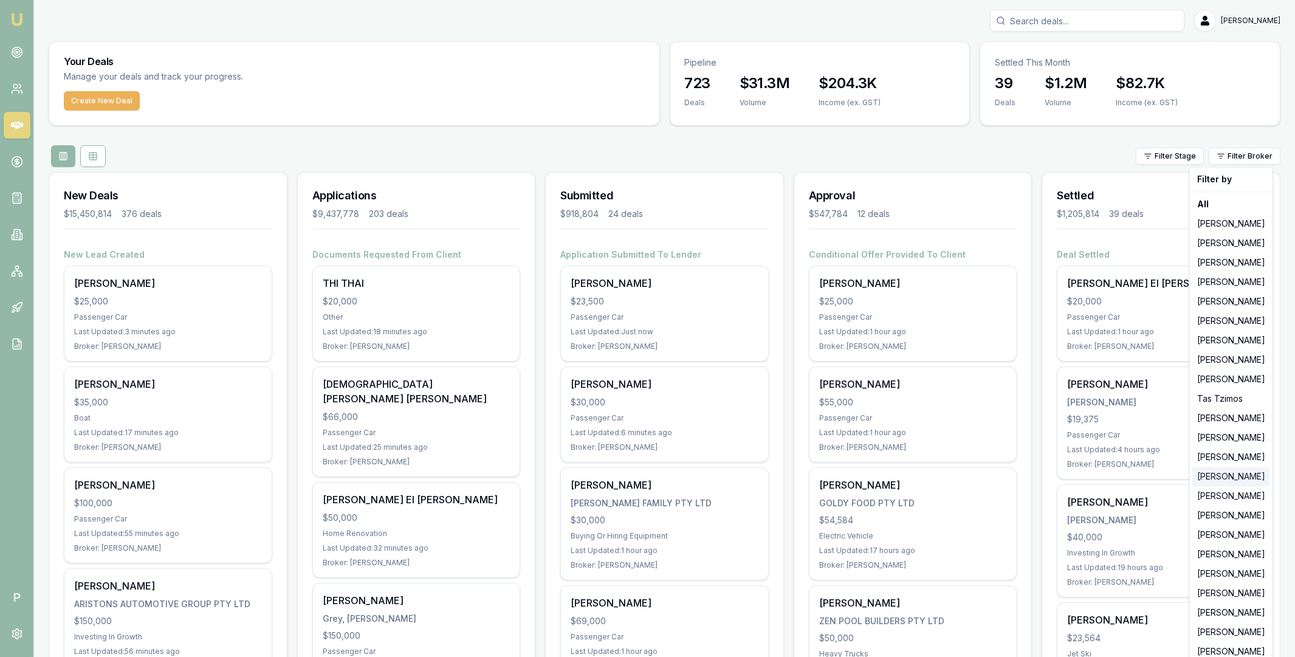
click at [1222, 477] on div "[PERSON_NAME]" at bounding box center [1232, 476] width 78 height 19
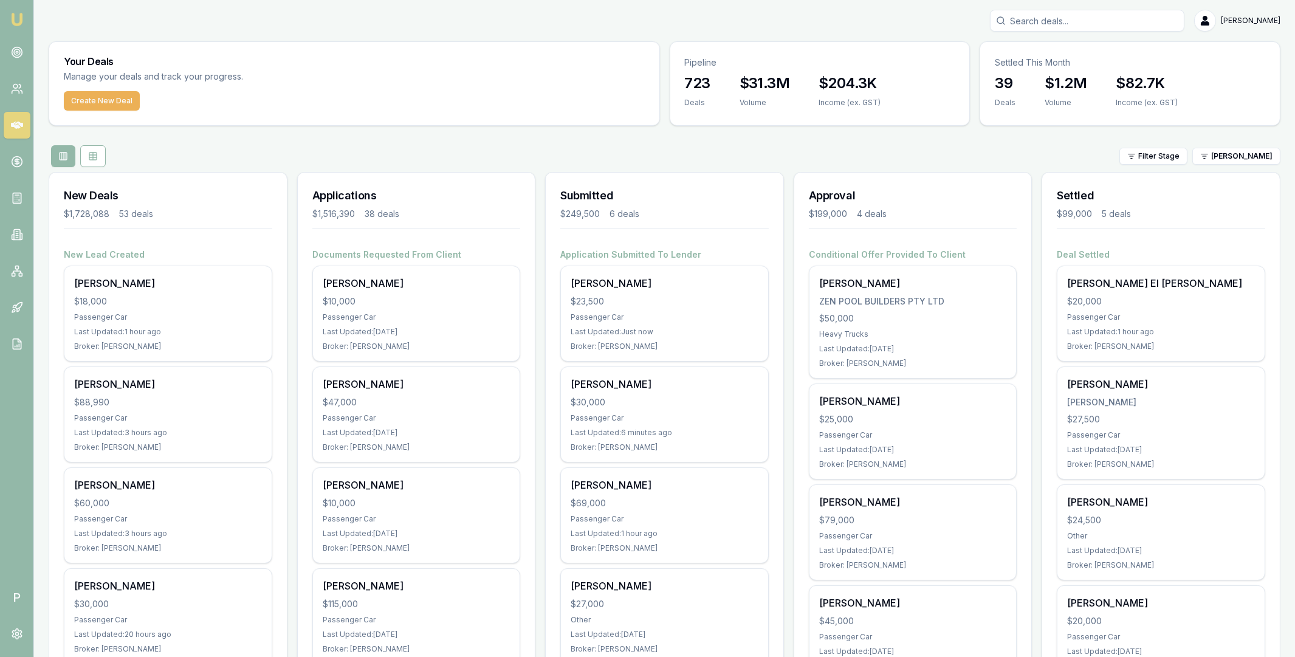
click at [612, 147] on div "Filter Stage [PERSON_NAME]" at bounding box center [665, 156] width 1232 height 22
